Goal: Task Accomplishment & Management: Manage account settings

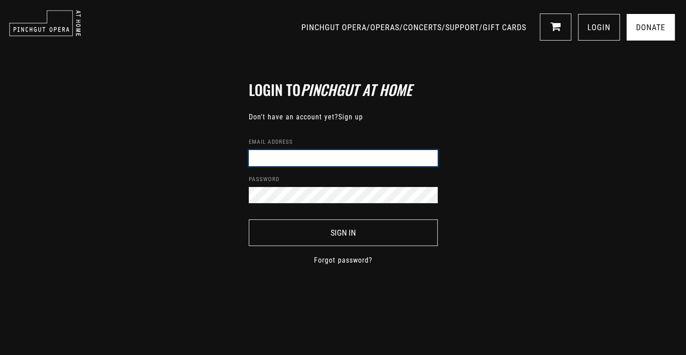
drag, startPoint x: 0, startPoint y: 0, endPoint x: 281, endPoint y: 159, distance: 322.9
click at [281, 159] on input "Email address" at bounding box center [343, 158] width 189 height 16
type input "[EMAIL_ADDRESS][DOMAIN_NAME]"
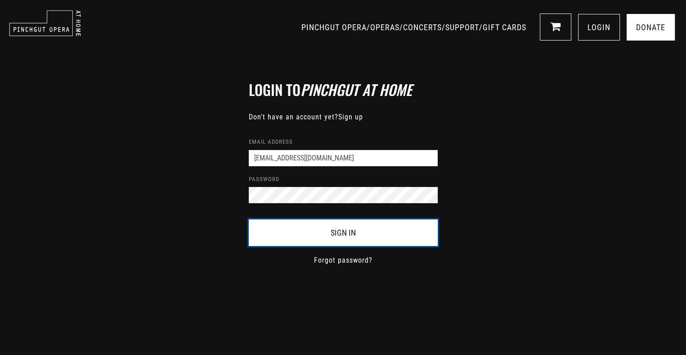
click at [316, 234] on button "Sign In" at bounding box center [343, 232] width 189 height 27
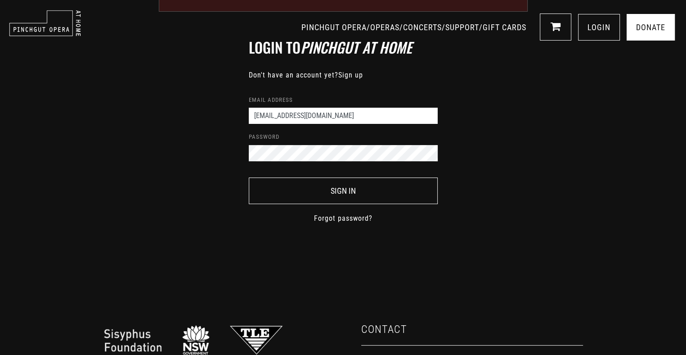
scroll to position [135, 0]
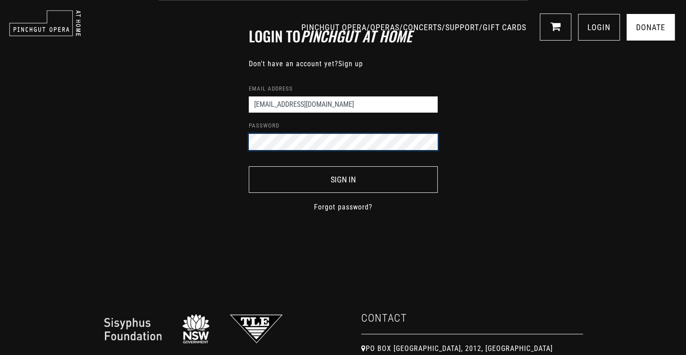
click at [202, 135] on div "Login to Pinchgut At Home Don't have an account yet? Sign up Email address nera…" at bounding box center [343, 115] width 686 height 284
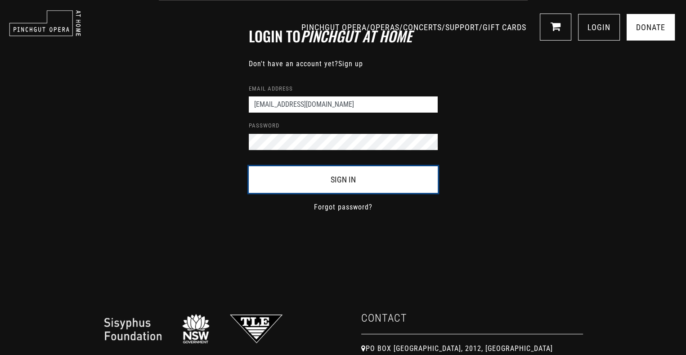
click at [289, 180] on button "Sign In" at bounding box center [343, 179] width 189 height 27
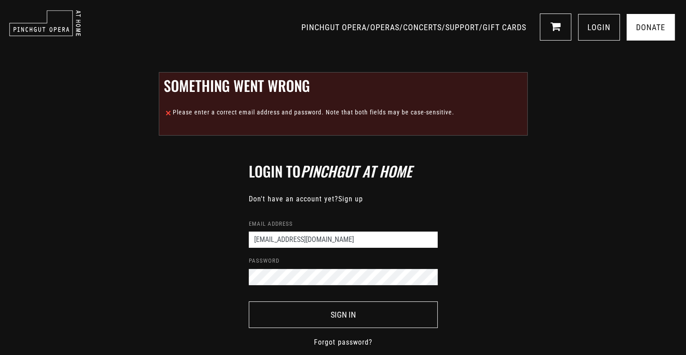
scroll to position [90, 0]
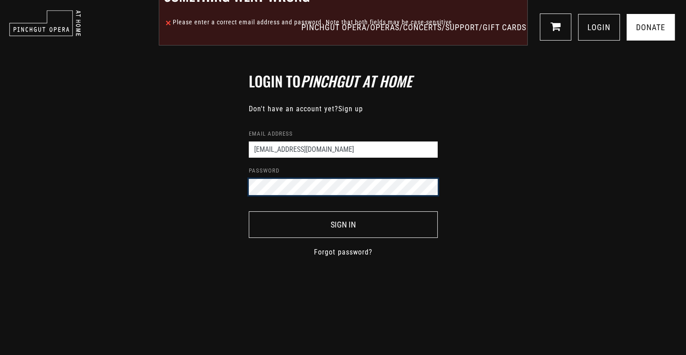
click at [191, 182] on div "Login to Pinchgut At Home Don't have an account yet? Sign up Email address [EMA…" at bounding box center [343, 160] width 686 height 284
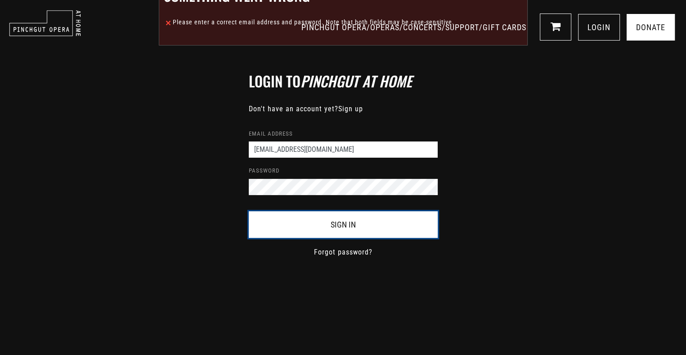
click at [294, 221] on button "Sign In" at bounding box center [343, 224] width 189 height 27
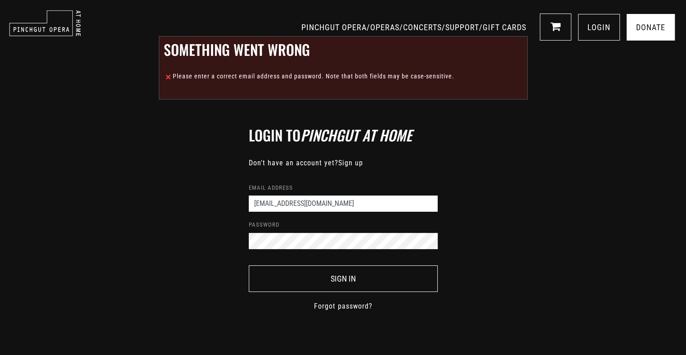
scroll to position [90, 0]
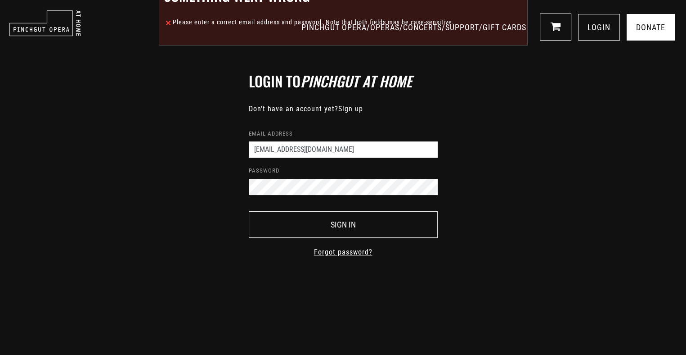
click at [332, 249] on link "Forgot password?" at bounding box center [343, 252] width 59 height 11
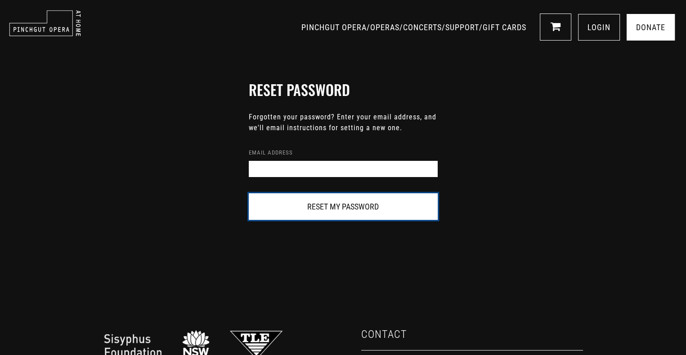
click at [307, 205] on button "Reset my password" at bounding box center [343, 206] width 189 height 27
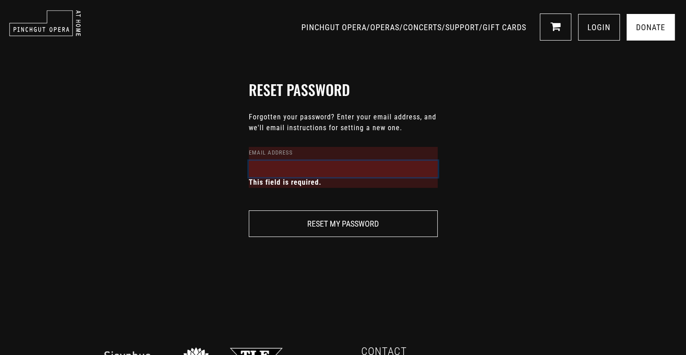
click at [275, 171] on input "Email address" at bounding box center [343, 169] width 189 height 16
type input "ner"
click at [246, 188] on div "Reset password Forgotten your password? Enter your email address, and we'll ema…" at bounding box center [343, 163] width 225 height 165
drag, startPoint x: 269, startPoint y: 171, endPoint x: 240, endPoint y: 163, distance: 29.9
click at [240, 163] on div "Reset password Forgotten your password? Enter your email address, and we'll ema…" at bounding box center [343, 163] width 225 height 165
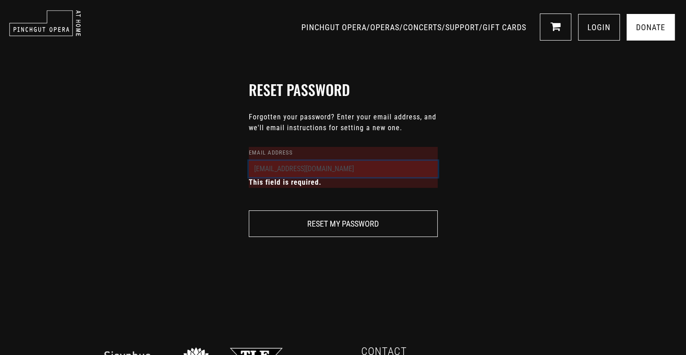
type input "[EMAIL_ADDRESS][DOMAIN_NAME]"
click at [247, 198] on div "Reset password Forgotten your password? Enter your email address, and we'll ema…" at bounding box center [343, 163] width 225 height 165
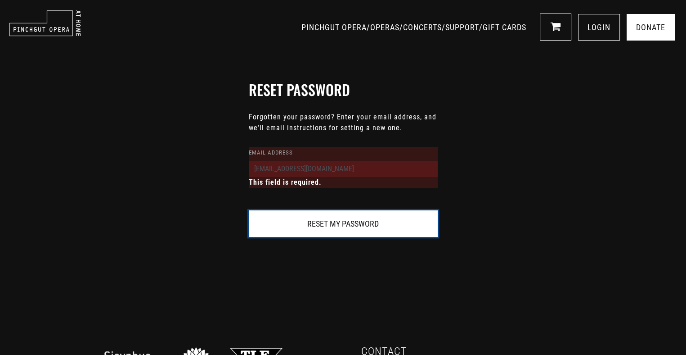
click at [301, 225] on button "Reset my password" at bounding box center [343, 223] width 189 height 27
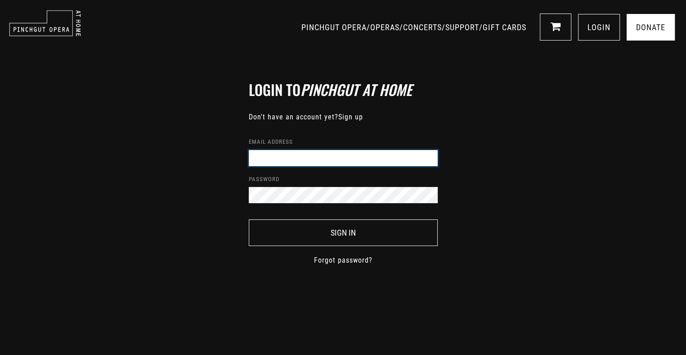
click at [269, 155] on input "Email address" at bounding box center [343, 158] width 189 height 16
type input "[EMAIL_ADDRESS][DOMAIN_NAME]"
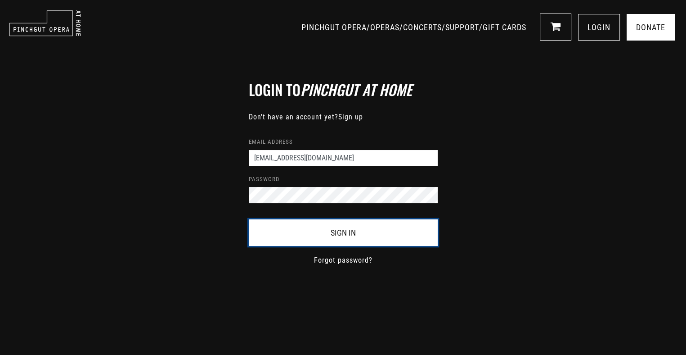
click at [351, 226] on button "Sign In" at bounding box center [343, 232] width 189 height 27
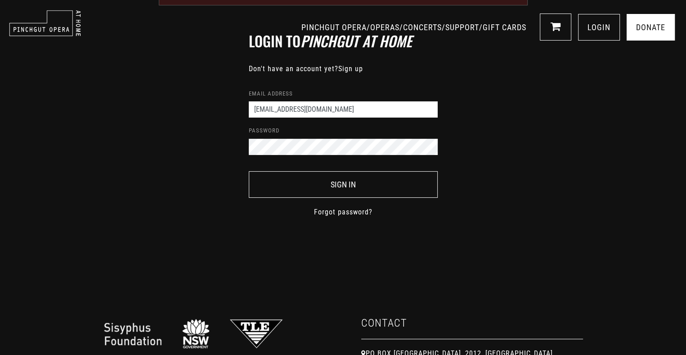
scroll to position [135, 0]
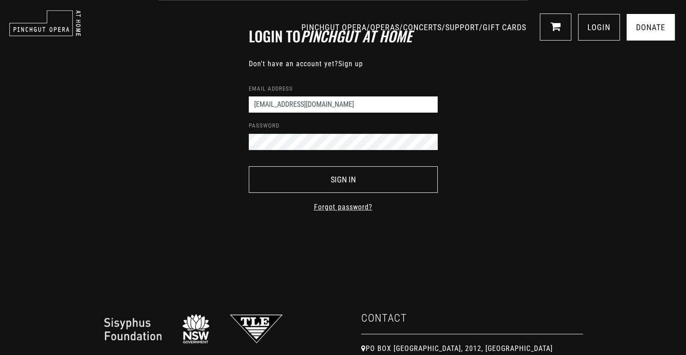
click at [339, 206] on link "Forgot password?" at bounding box center [343, 207] width 59 height 11
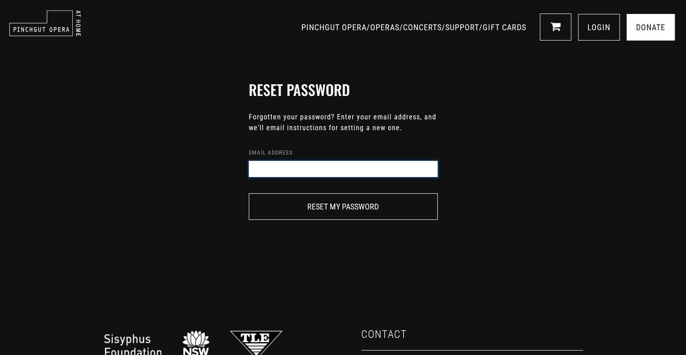
click at [281, 170] on input "Email address" at bounding box center [343, 169] width 189 height 16
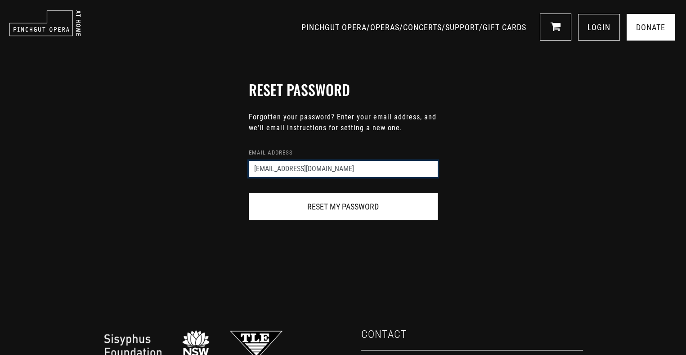
type input "neraliecocks@gmail.com"
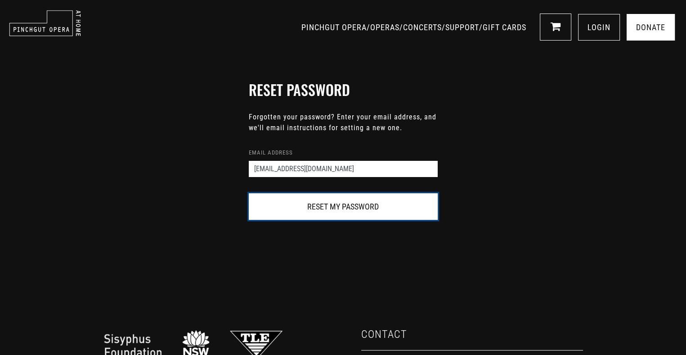
click at [317, 204] on button "Reset my password" at bounding box center [343, 206] width 189 height 27
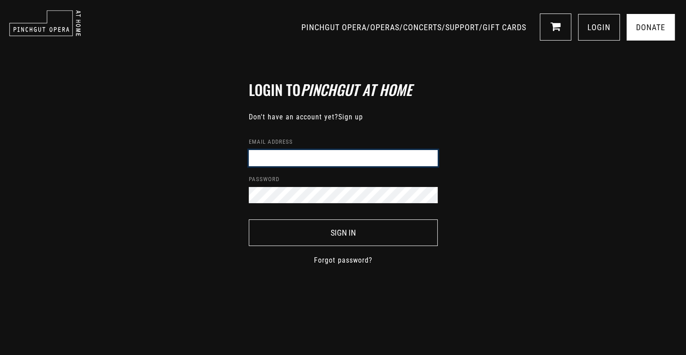
click at [266, 155] on input "Email address" at bounding box center [343, 158] width 189 height 16
type input "[EMAIL_ADDRESS][DOMAIN_NAME]"
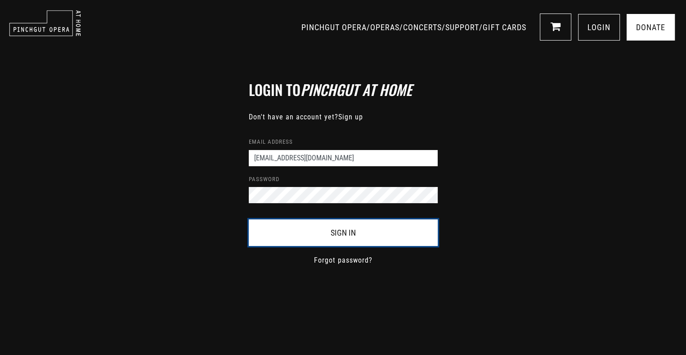
click at [330, 230] on button "Sign In" at bounding box center [343, 232] width 189 height 27
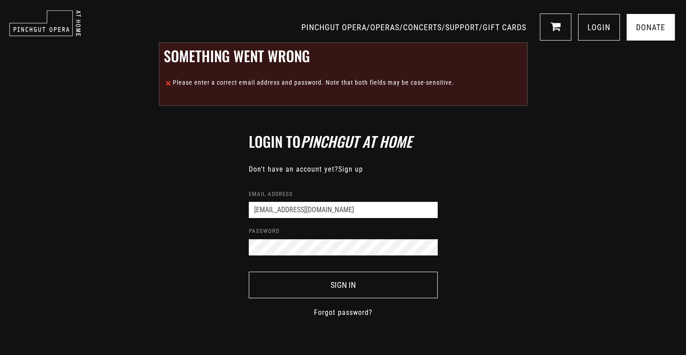
scroll to position [45, 0]
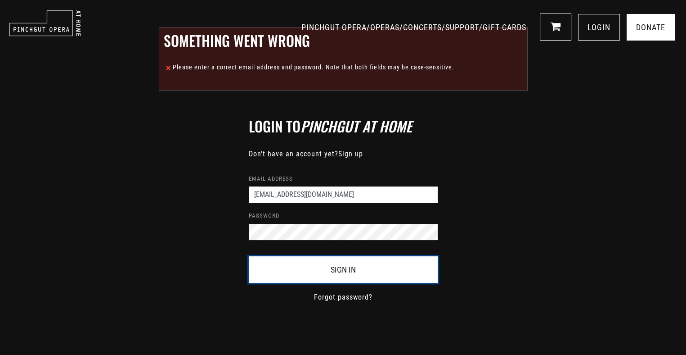
click at [335, 267] on button "Sign In" at bounding box center [343, 269] width 189 height 27
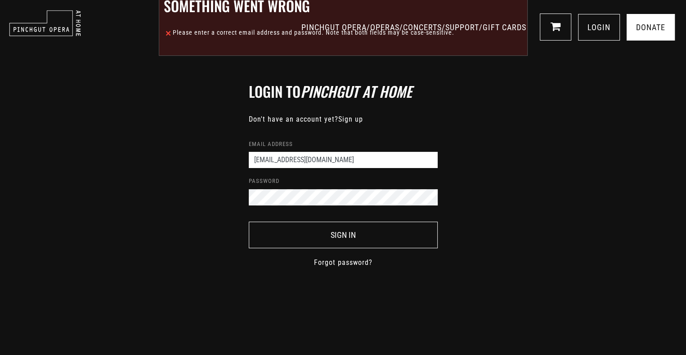
scroll to position [90, 0]
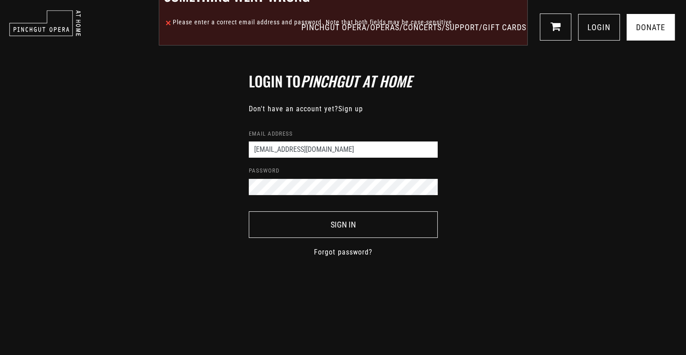
click at [191, 184] on div "Login to Pinchgut At Home Don't have an account yet? Sign up Email address nera…" at bounding box center [343, 160] width 686 height 284
click at [192, 181] on div "Login to Pinchgut At Home Don't have an account yet? Sign up Email address nera…" at bounding box center [343, 160] width 686 height 284
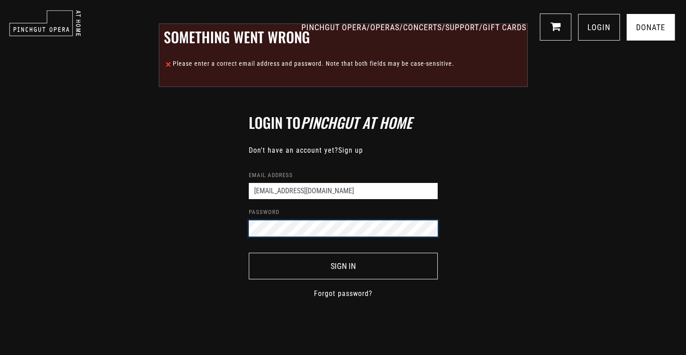
scroll to position [0, 0]
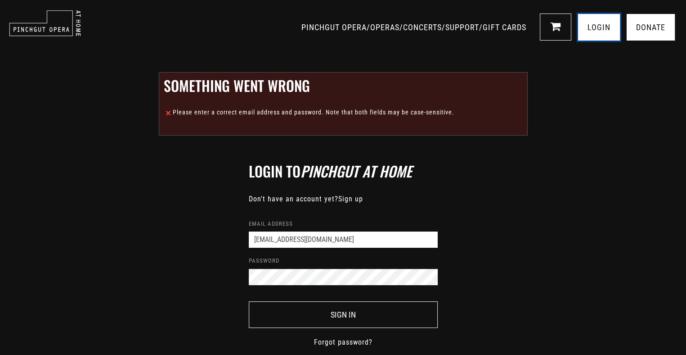
click at [598, 26] on link "LOGIN" at bounding box center [599, 27] width 42 height 27
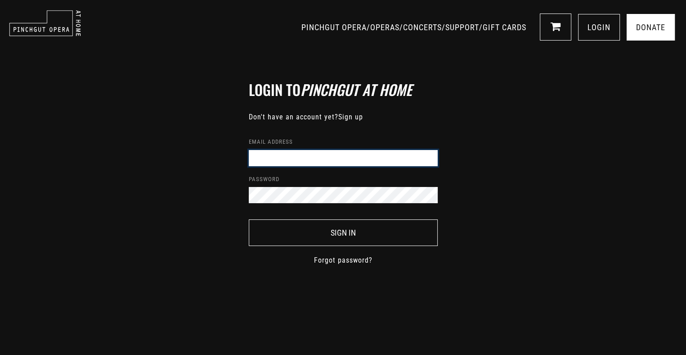
click at [287, 153] on input "Email address" at bounding box center [343, 158] width 189 height 16
type input "[EMAIL_ADDRESS][DOMAIN_NAME]"
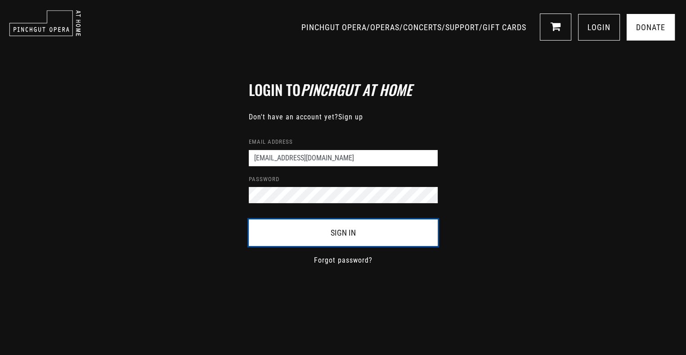
click at [327, 229] on button "Sign In" at bounding box center [343, 232] width 189 height 27
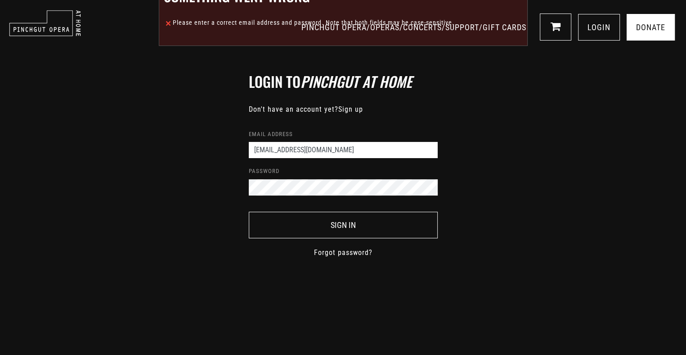
scroll to position [90, 0]
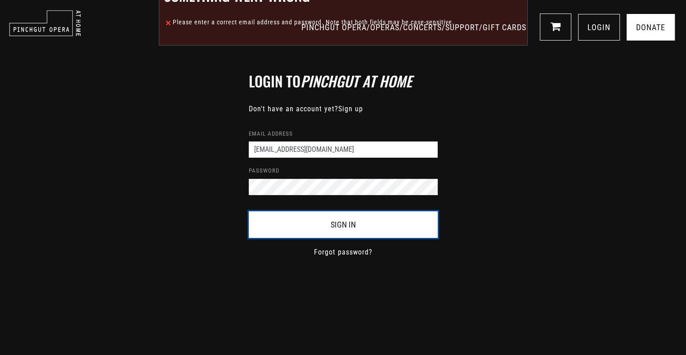
click at [338, 226] on button "Sign In" at bounding box center [343, 224] width 189 height 27
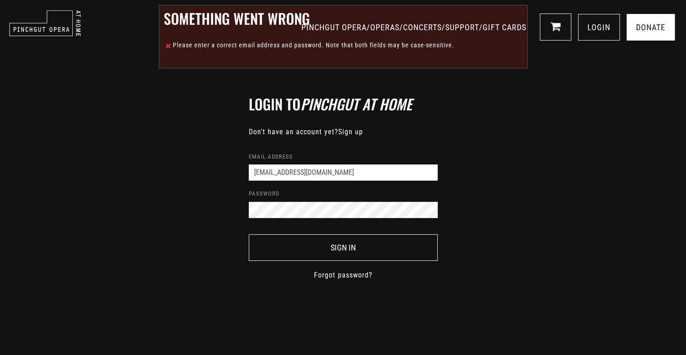
scroll to position [90, 0]
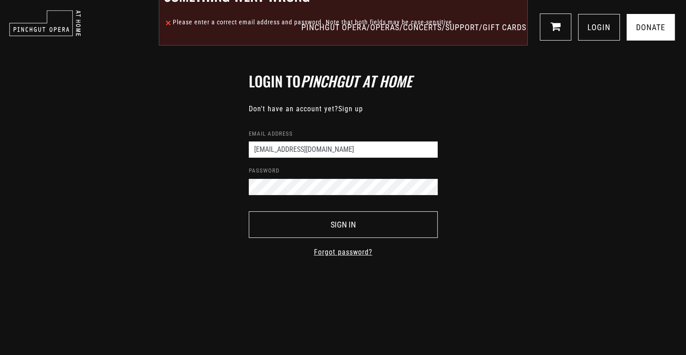
click at [332, 250] on link "Forgot password?" at bounding box center [343, 252] width 59 height 11
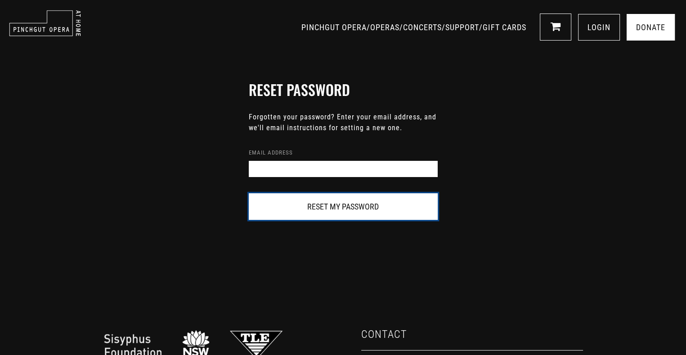
click at [335, 204] on button "Reset my password" at bounding box center [343, 206] width 189 height 27
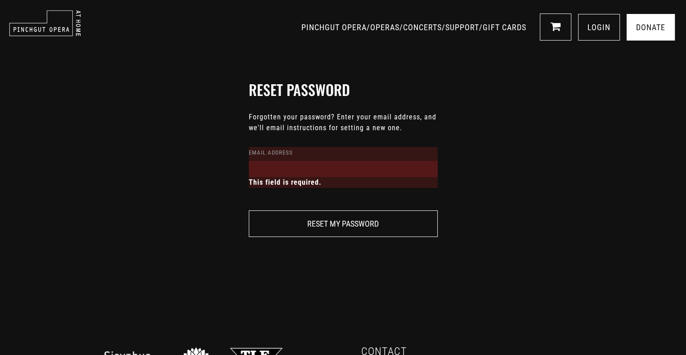
click at [322, 204] on div "Reset my password" at bounding box center [343, 223] width 189 height 45
